Goal: Information Seeking & Learning: Learn about a topic

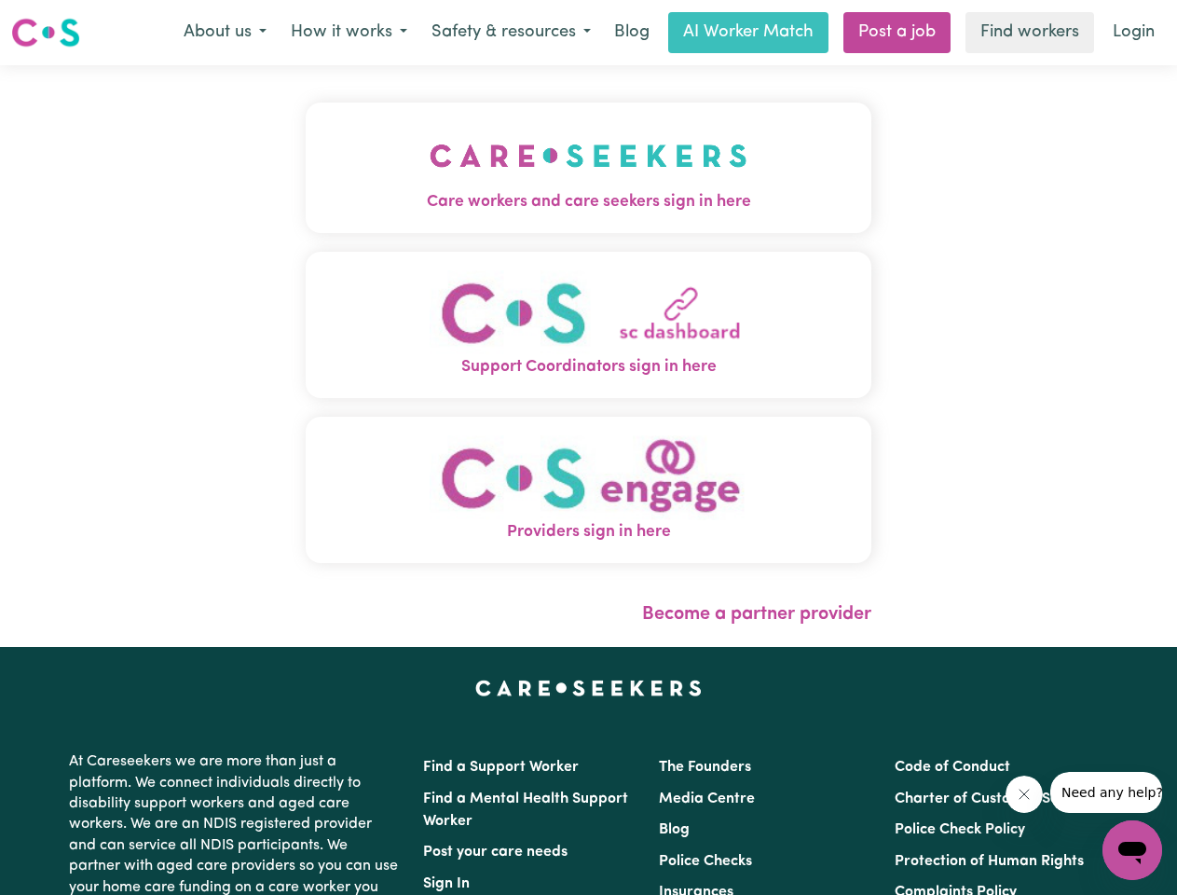
click at [225, 33] on button "About us" at bounding box center [224, 32] width 107 height 39
click at [348, 33] on button "How it works" at bounding box center [349, 32] width 141 height 39
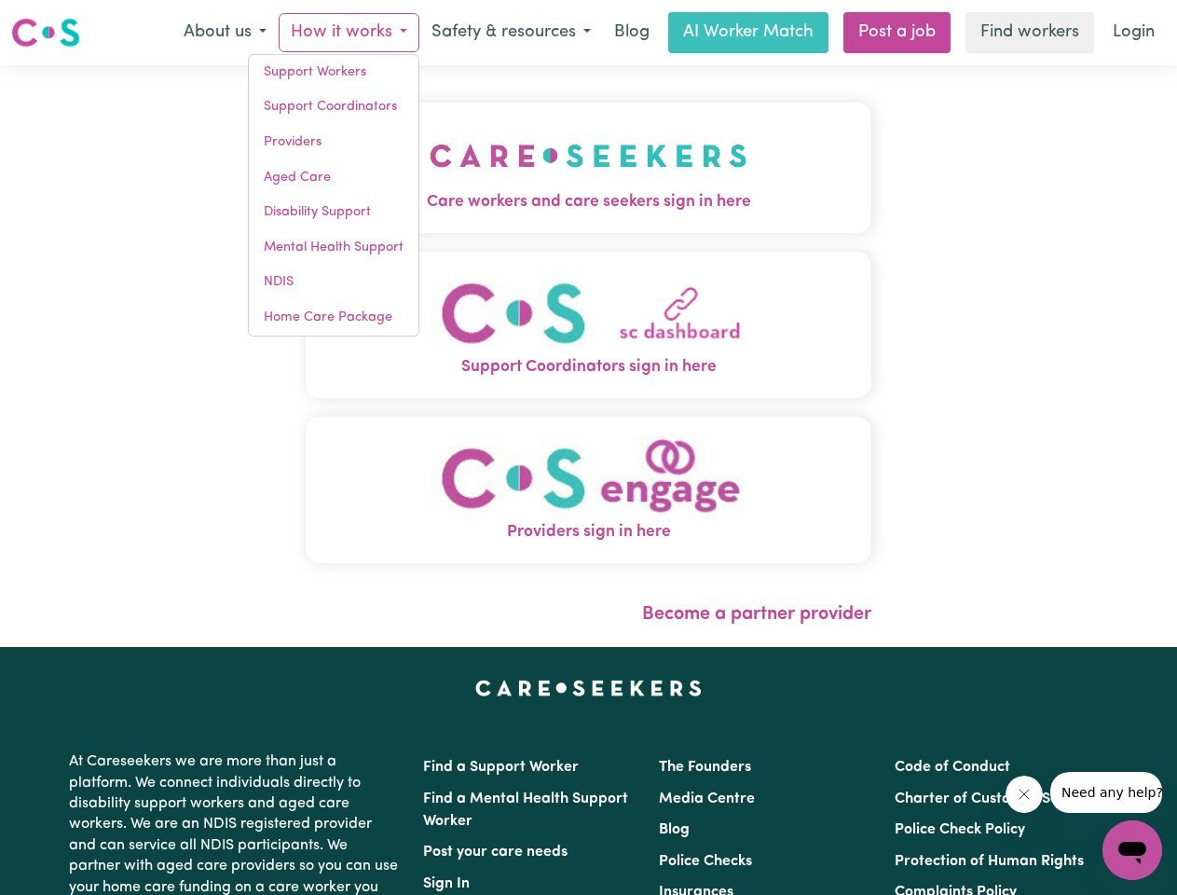
click at [510, 33] on button "Safety & resources" at bounding box center [511, 32] width 184 height 39
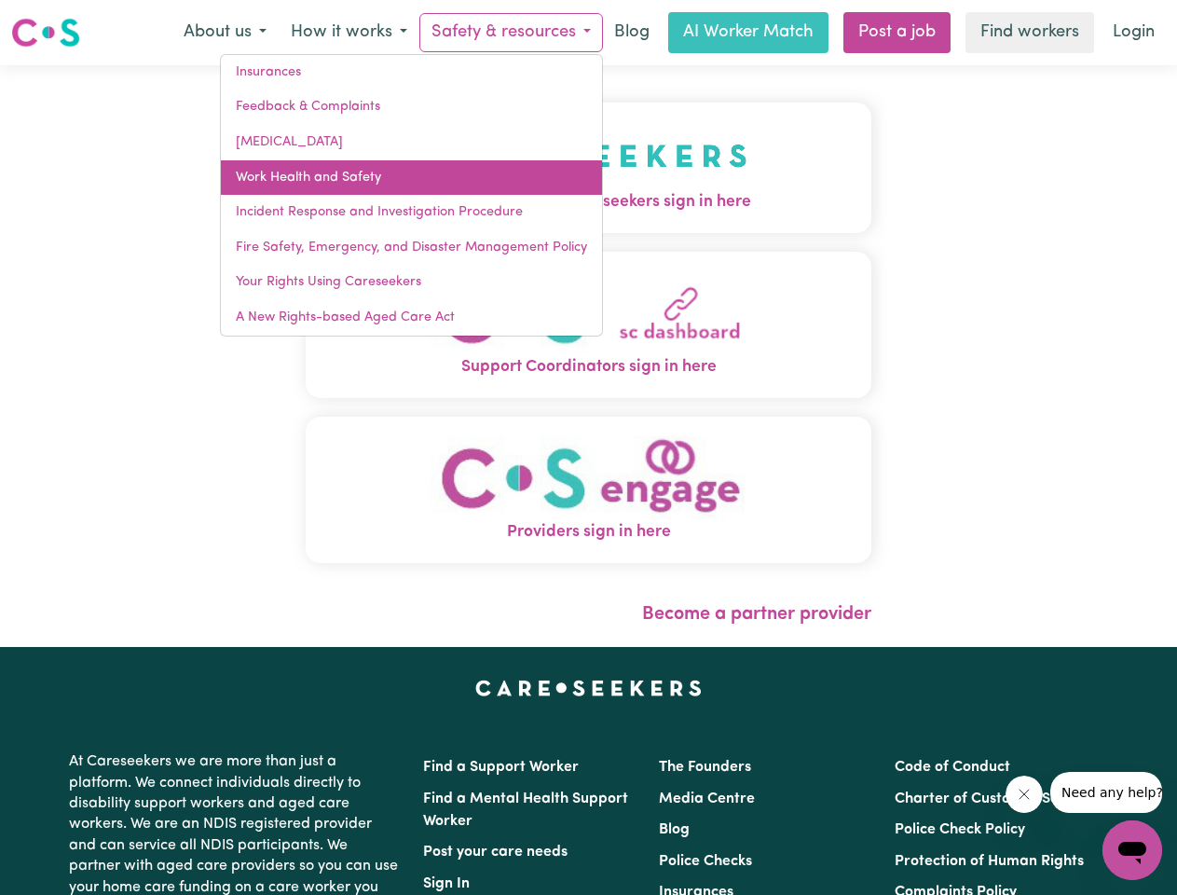
click at [589, 168] on link "Work Health and Safety" at bounding box center [411, 177] width 381 height 35
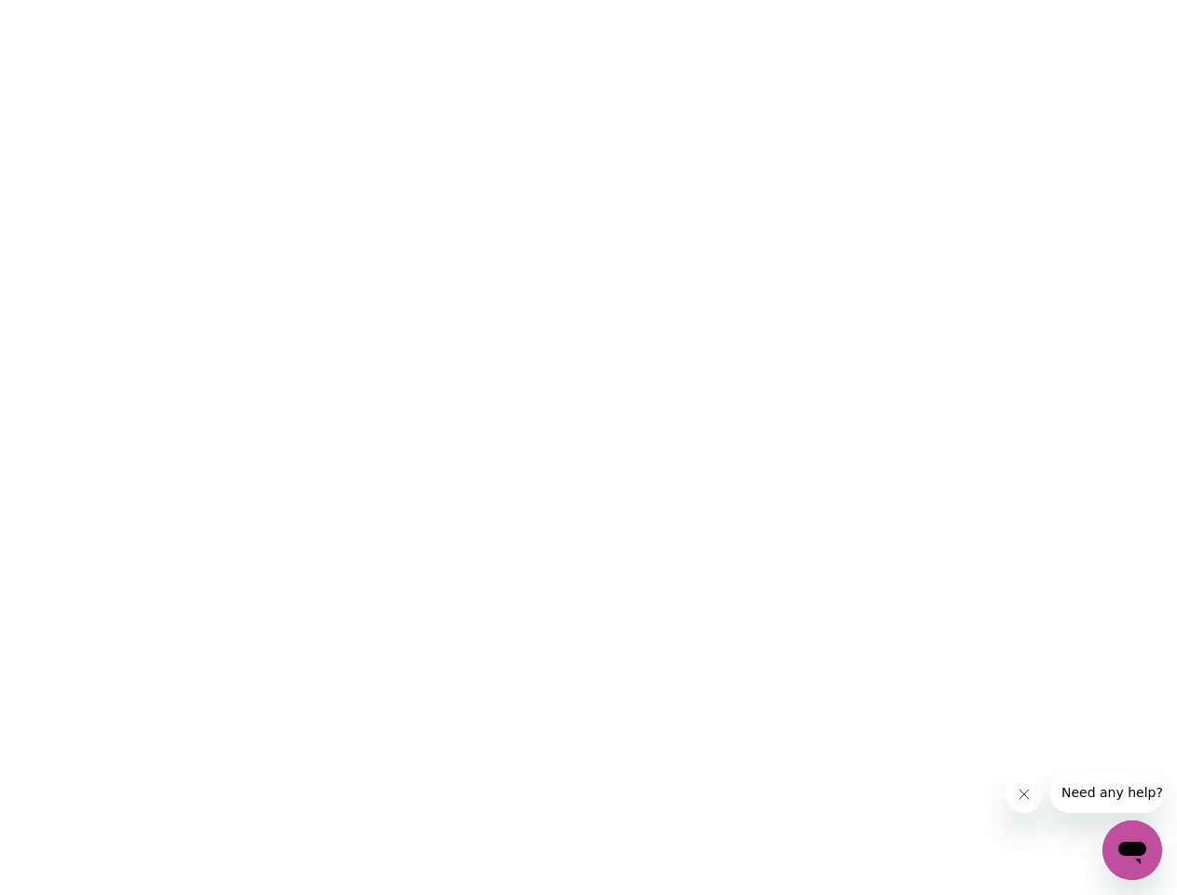
click at [589, 0] on html at bounding box center [588, 0] width 1177 height 0
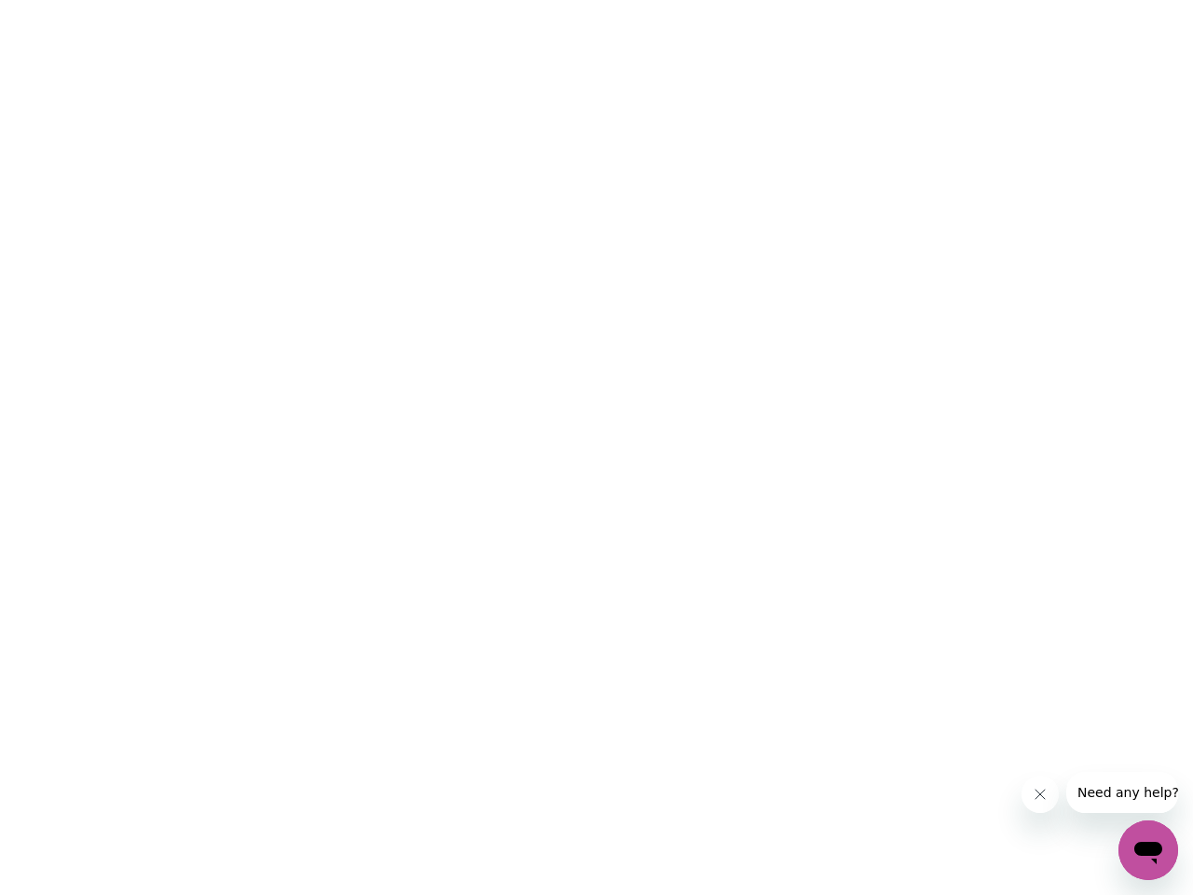
click at [589, 0] on html at bounding box center [596, 0] width 1193 height 0
click at [1024, 794] on button "Close message from company" at bounding box center [1039, 793] width 37 height 37
